Goal: Information Seeking & Learning: Understand process/instructions

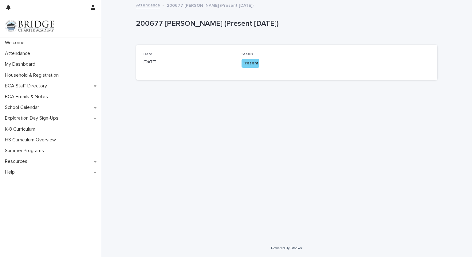
click at [254, 71] on div "Status Present" at bounding box center [286, 62] width 91 height 21
click at [253, 67] on div "Present" at bounding box center [250, 63] width 18 height 9
click at [253, 61] on div "Present" at bounding box center [250, 63] width 18 height 9
drag, startPoint x: 253, startPoint y: 61, endPoint x: 249, endPoint y: 64, distance: 5.1
click at [249, 64] on div "Present" at bounding box center [250, 63] width 18 height 9
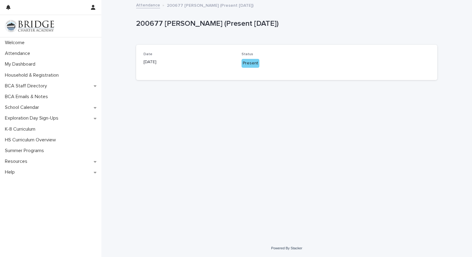
click at [249, 64] on div "Present" at bounding box center [250, 63] width 18 height 9
click at [251, 61] on div "Present" at bounding box center [250, 63] width 18 height 9
click at [247, 67] on div "Present" at bounding box center [250, 63] width 18 height 9
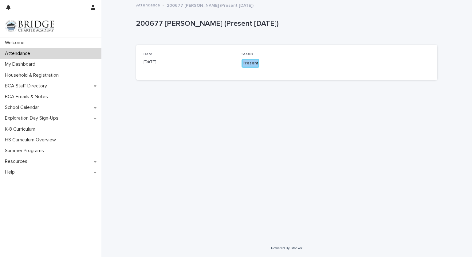
click at [247, 67] on div "Present" at bounding box center [250, 63] width 18 height 9
click at [120, 92] on div "Loading... Saving… Loading... Saving… 200677 [PERSON_NAME] (Present [DATE]) 200…" at bounding box center [286, 120] width 370 height 239
click at [57, 66] on div "My Dashboard" at bounding box center [50, 64] width 101 height 11
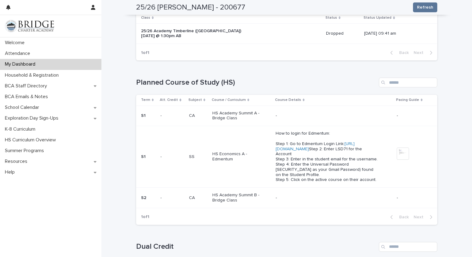
scroll to position [125, 0]
drag, startPoint x: 296, startPoint y: 154, endPoint x: 308, endPoint y: 156, distance: 12.4
click at [308, 156] on p "How to login for Edmentum: Step 1: Go to Edmentum Login Link: [URL][DOMAIN_NAME…" at bounding box center [326, 158] width 102 height 52
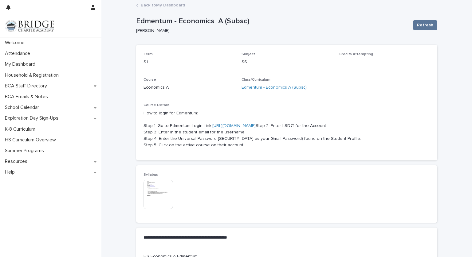
click at [170, 127] on p "How to login for Edmentum: Step 1: Go to Edmentum Login Link: [URL][DOMAIN_NAME…" at bounding box center [286, 129] width 286 height 38
drag, startPoint x: 166, startPoint y: 131, endPoint x: 177, endPoint y: 132, distance: 11.4
click at [177, 132] on p "How to login for Edmentum: Step 1: Go to Edmentum Login Link: [URL][DOMAIN_NAME…" at bounding box center [286, 129] width 286 height 38
drag, startPoint x: 177, startPoint y: 132, endPoint x: 134, endPoint y: 140, distance: 43.8
click at [136, 140] on div "Term S1 Subject SS Credits Attempting - Course Economics A Class/Curriculum Edm…" at bounding box center [286, 103] width 301 height 116
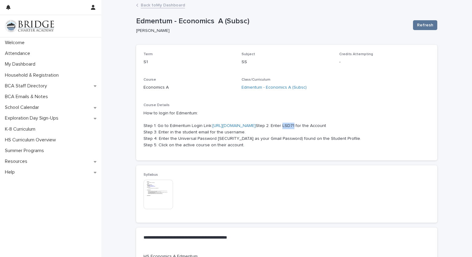
drag, startPoint x: 166, startPoint y: 131, endPoint x: 176, endPoint y: 132, distance: 9.8
click at [176, 132] on p "How to login for Edmentum: Step 1: Go to Edmentum Login Link: [URL][DOMAIN_NAME…" at bounding box center [286, 129] width 286 height 38
drag, startPoint x: 176, startPoint y: 132, endPoint x: 161, endPoint y: 149, distance: 22.7
click at [161, 149] on p "How to login for Edmentum: Step 1: Go to Edmentum Login Link: [URL][DOMAIN_NAME…" at bounding box center [286, 129] width 286 height 38
click at [166, 132] on p "How to login for Edmentum: Step 1: Go to Edmentum Login Link: [URL][DOMAIN_NAME…" at bounding box center [286, 129] width 286 height 38
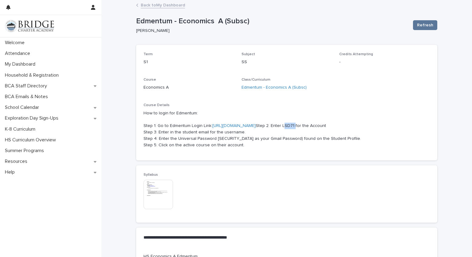
drag, startPoint x: 166, startPoint y: 132, endPoint x: 177, endPoint y: 132, distance: 11.4
click at [177, 132] on p "How to login for Edmentum: Step 1: Go to Edmentum Login Link: [URL][DOMAIN_NAME…" at bounding box center [286, 129] width 286 height 38
drag, startPoint x: 177, startPoint y: 132, endPoint x: 173, endPoint y: 131, distance: 4.7
copy p "LSD71"
click at [242, 124] on link "[URL][DOMAIN_NAME]" at bounding box center [233, 126] width 43 height 4
